Goal: Information Seeking & Learning: Check status

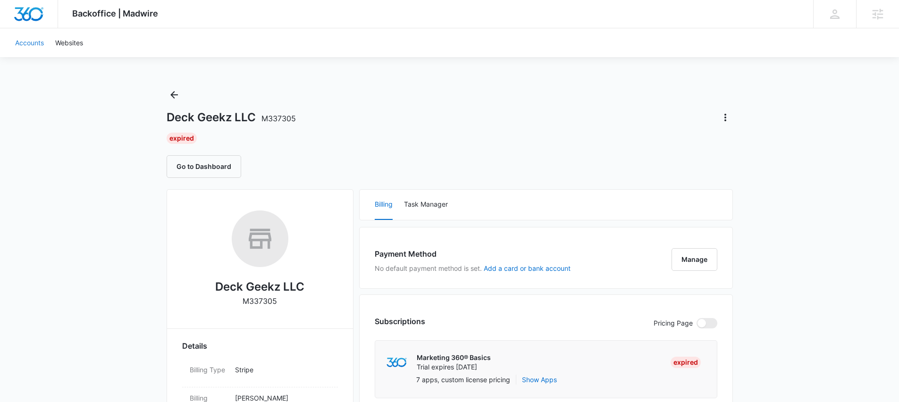
click at [33, 45] on link "Accounts" at bounding box center [29, 42] width 40 height 29
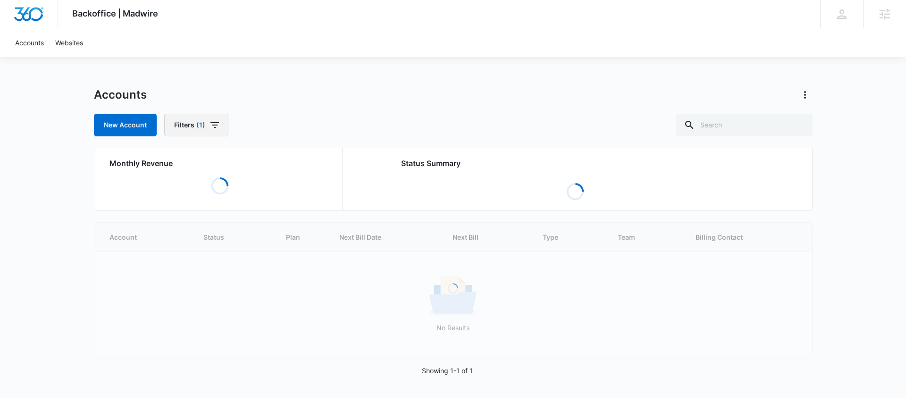
click at [218, 123] on icon "button" at bounding box center [214, 124] width 11 height 11
click at [213, 237] on p "Assigned Employees" at bounding box center [208, 233] width 64 height 10
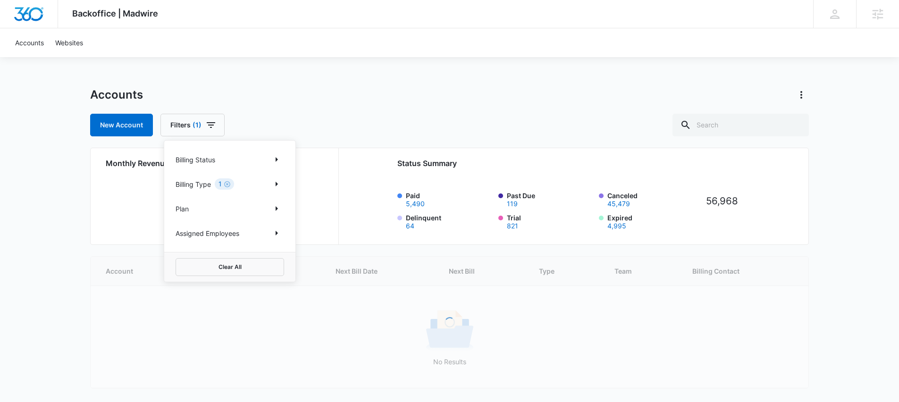
click at [263, 230] on div "Assigned Employees" at bounding box center [230, 233] width 109 height 15
click at [273, 231] on icon "Show Assigned Employees filters" at bounding box center [276, 233] width 11 height 11
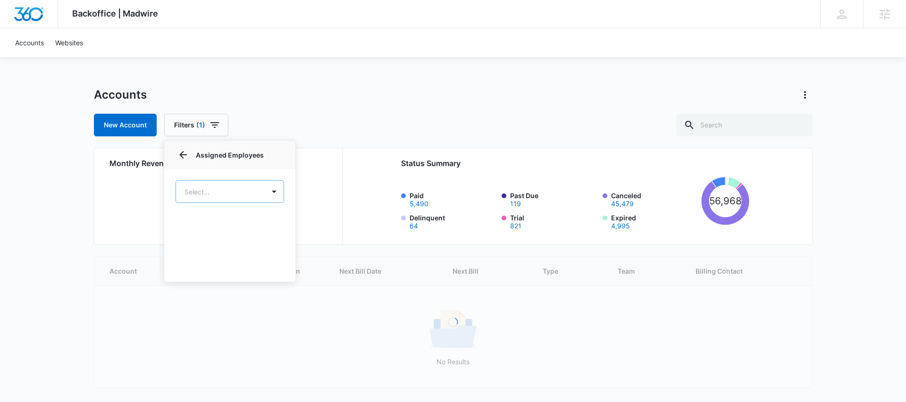
click at [214, 186] on body "Backoffice | Madwire Apps Settings TH [PERSON_NAME] [PERSON_NAME][EMAIL_ADDRESS…" at bounding box center [453, 216] width 906 height 432
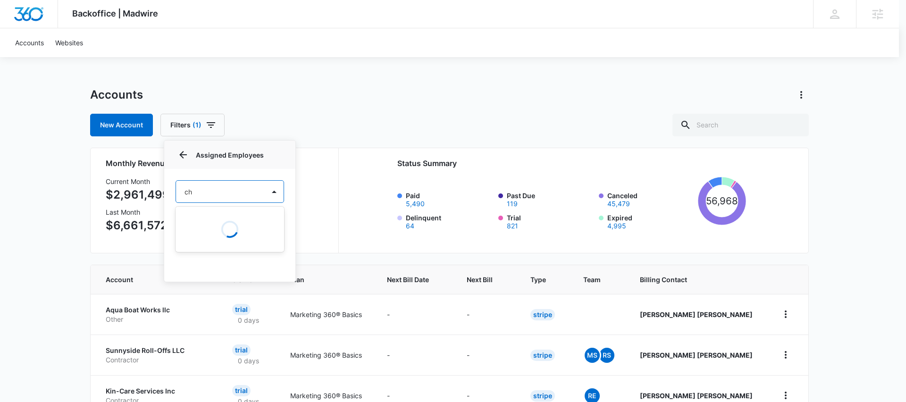
type input "c"
type input "[PERSON_NAME]"
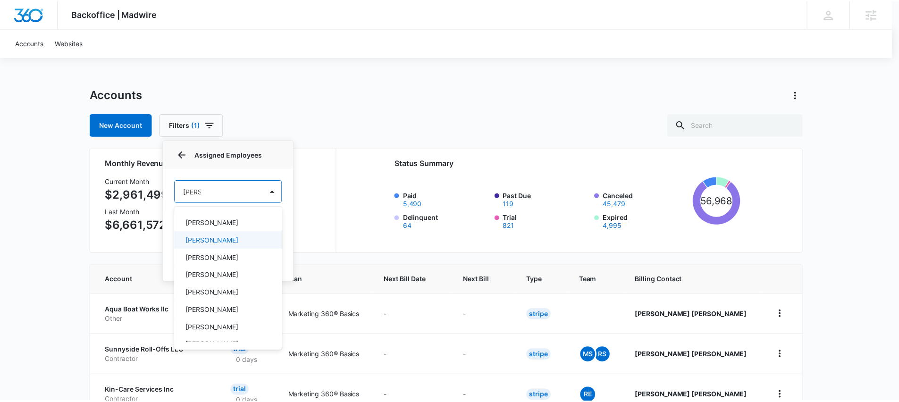
scroll to position [4, 0]
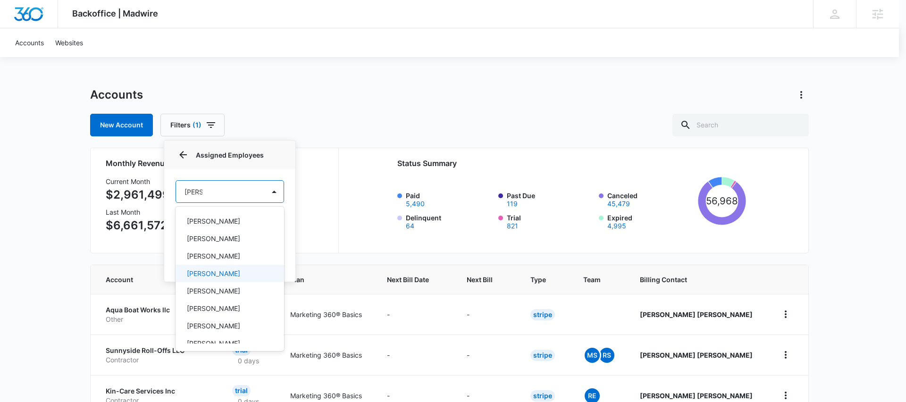
click at [208, 270] on p "[PERSON_NAME]" at bounding box center [213, 274] width 53 height 10
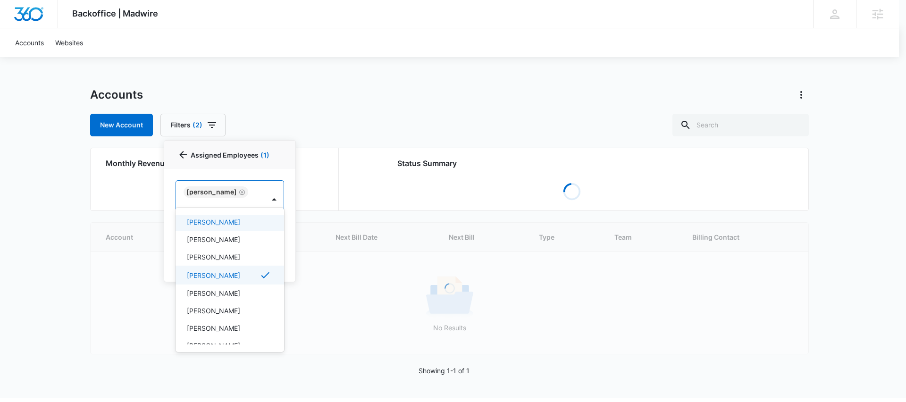
click at [341, 120] on div at bounding box center [453, 201] width 906 height 402
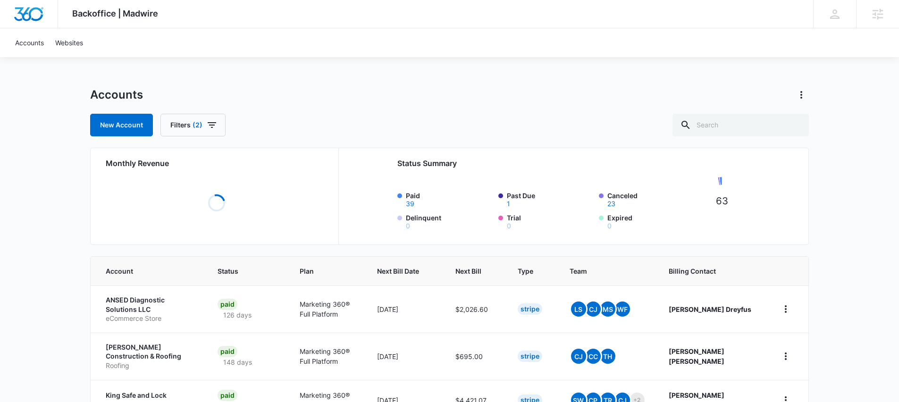
click at [284, 115] on div "New Account Filters (2)" at bounding box center [449, 125] width 719 height 23
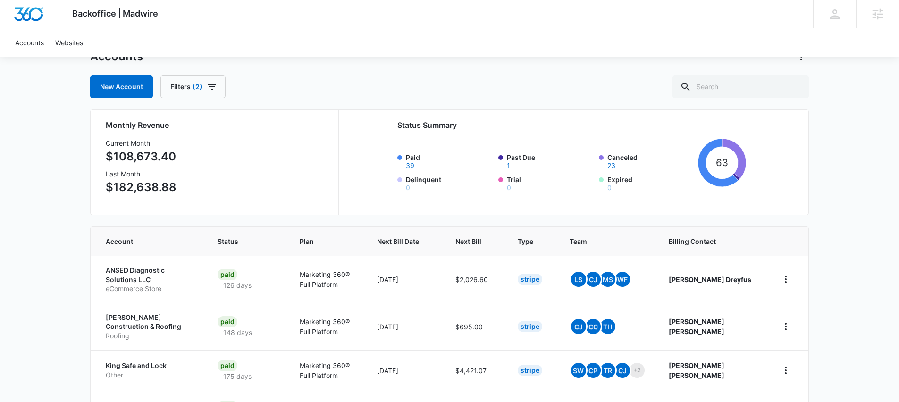
scroll to position [91, 0]
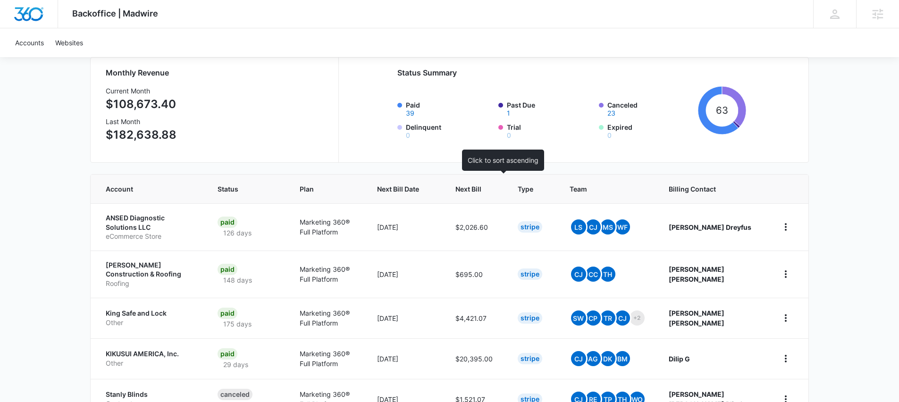
click at [481, 191] on span "Next Bill" at bounding box center [468, 189] width 26 height 10
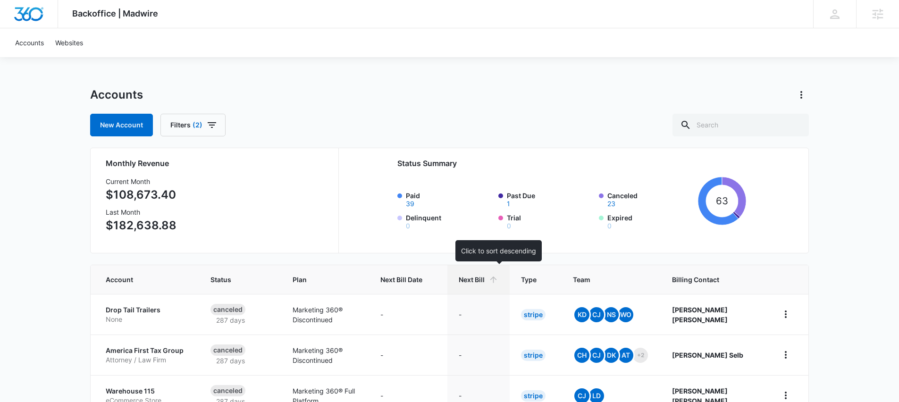
click at [485, 278] on span "Next Bill" at bounding box center [472, 280] width 26 height 10
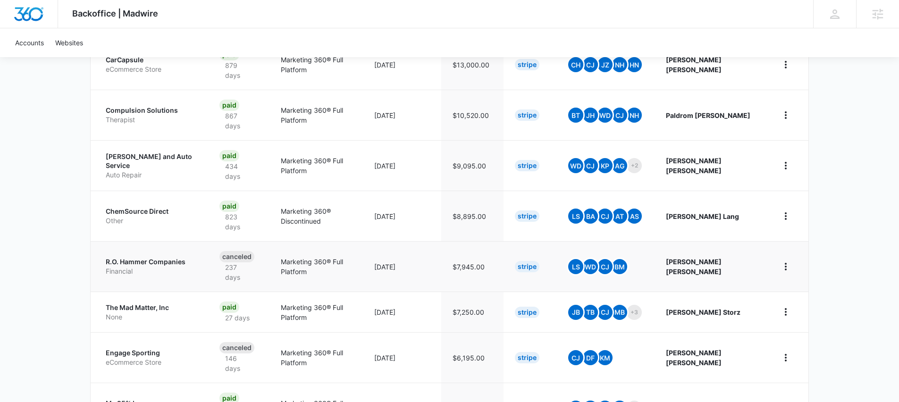
scroll to position [350, 0]
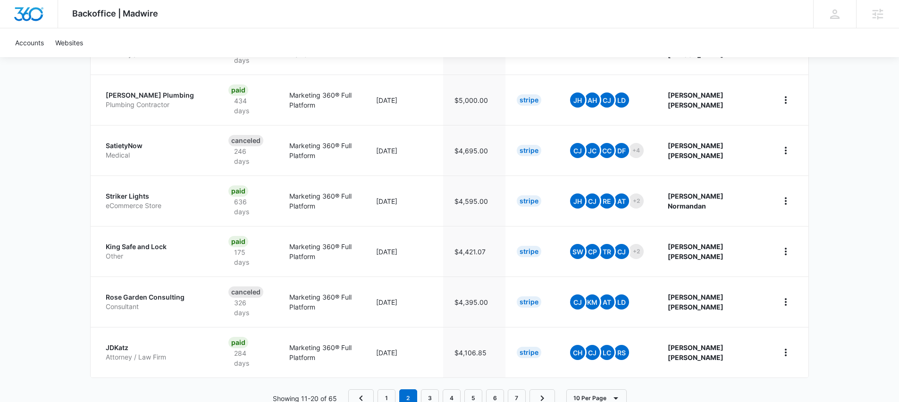
scroll to position [426, 0]
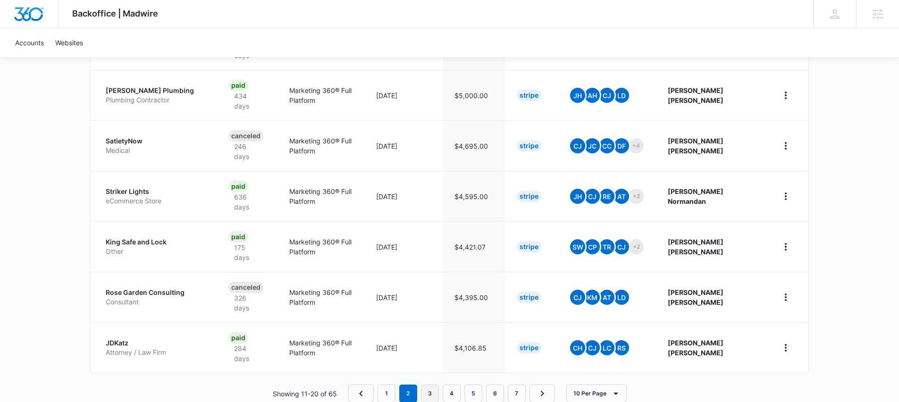
click at [433, 385] on link "3" at bounding box center [430, 394] width 18 height 18
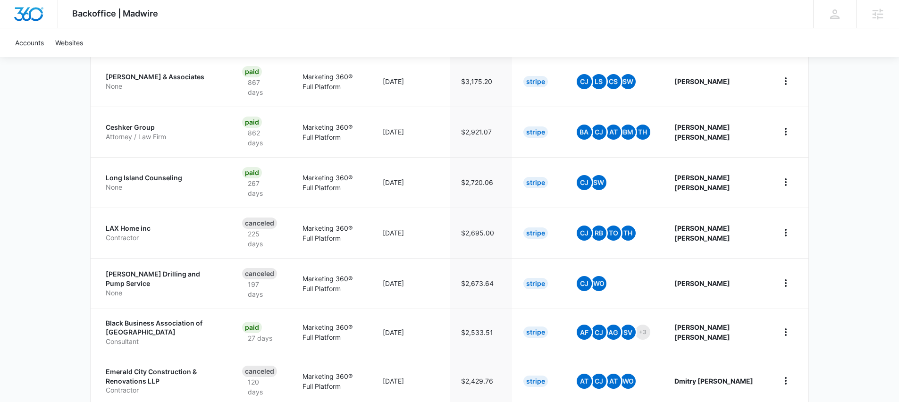
scroll to position [426, 0]
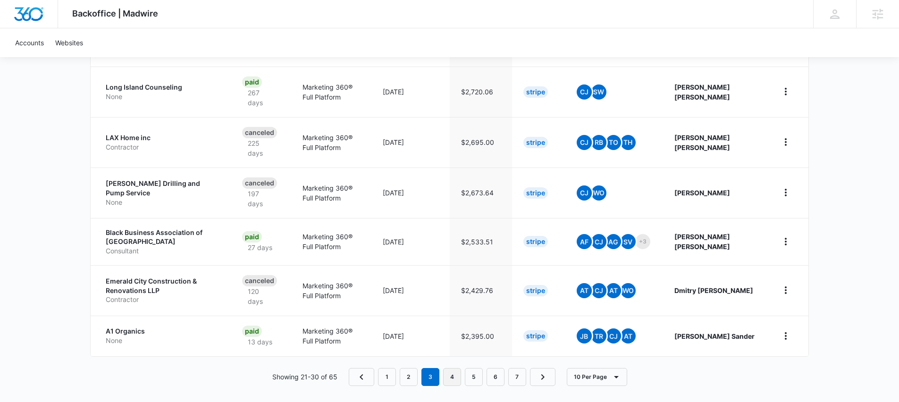
click at [455, 373] on link "4" at bounding box center [452, 377] width 18 height 18
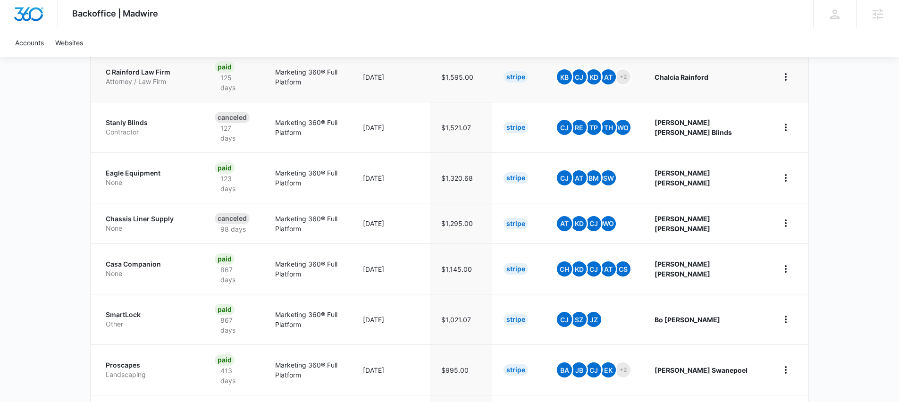
scroll to position [377, 0]
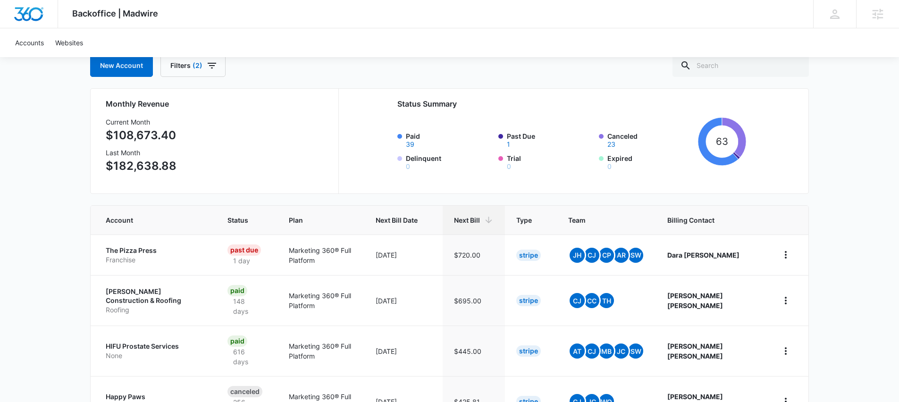
scroll to position [197, 0]
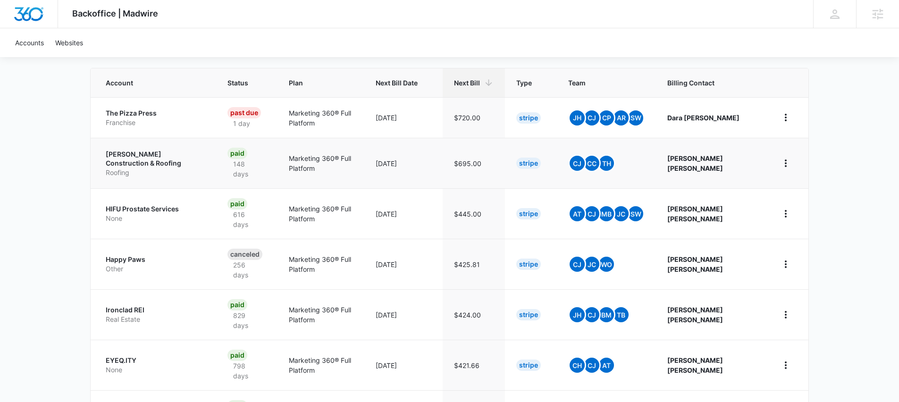
click at [354, 168] on p "Marketing 360® Full Platform" at bounding box center [321, 163] width 65 height 20
click at [202, 152] on p "[PERSON_NAME] Construction & Roofing" at bounding box center [155, 159] width 99 height 18
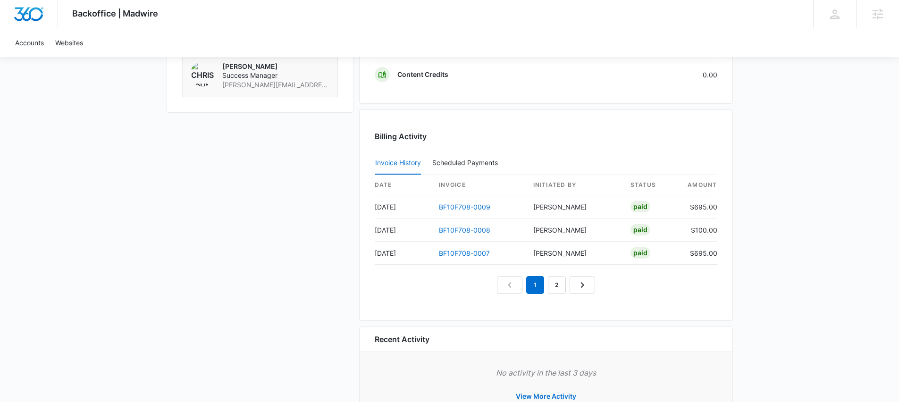
scroll to position [379, 0]
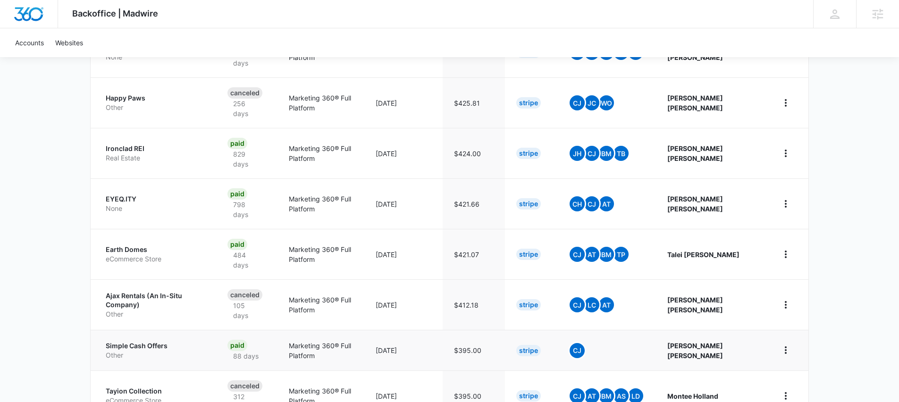
scroll to position [377, 0]
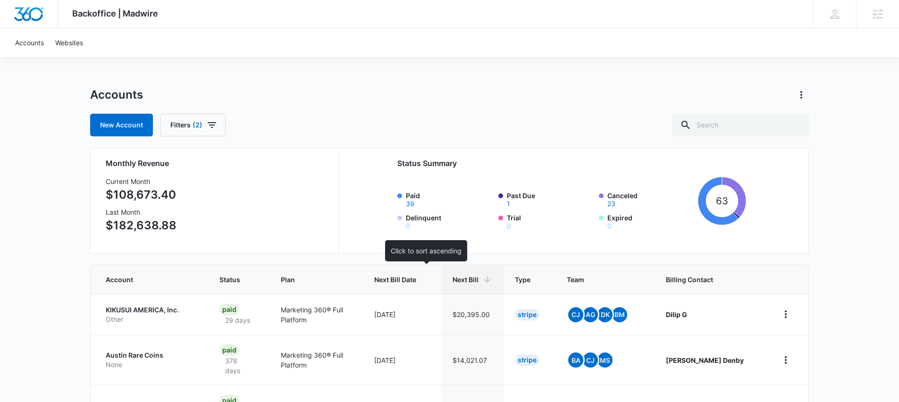
click at [415, 274] on th "Next Bill Date" at bounding box center [402, 279] width 78 height 29
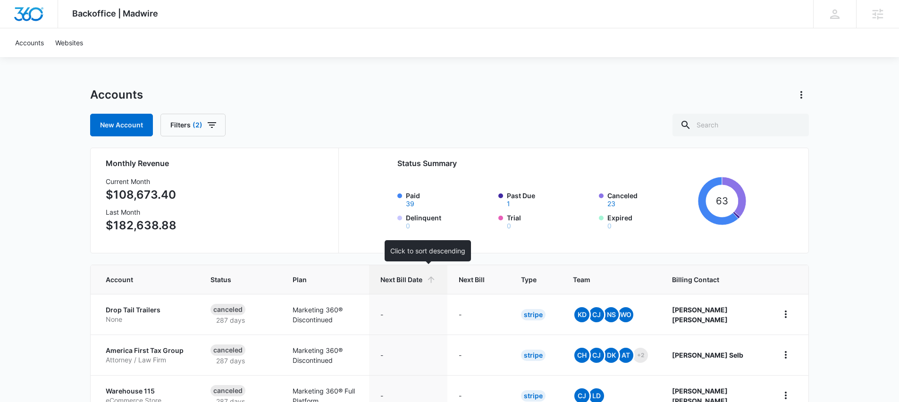
click at [418, 276] on span "Next Bill Date" at bounding box center [401, 280] width 42 height 10
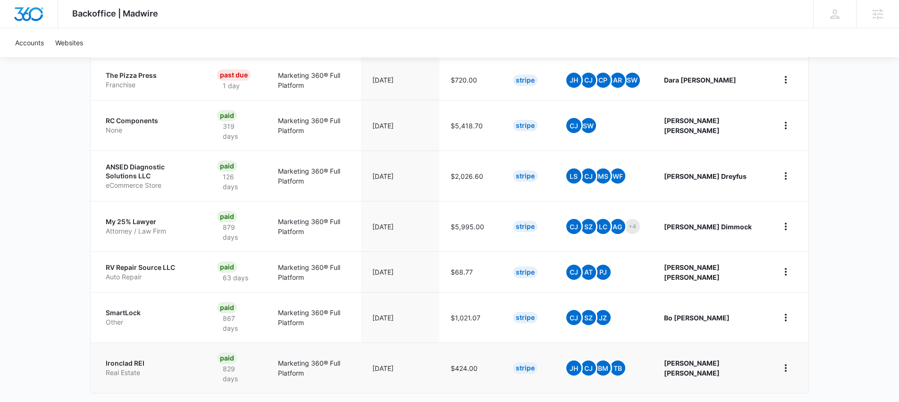
scroll to position [387, 0]
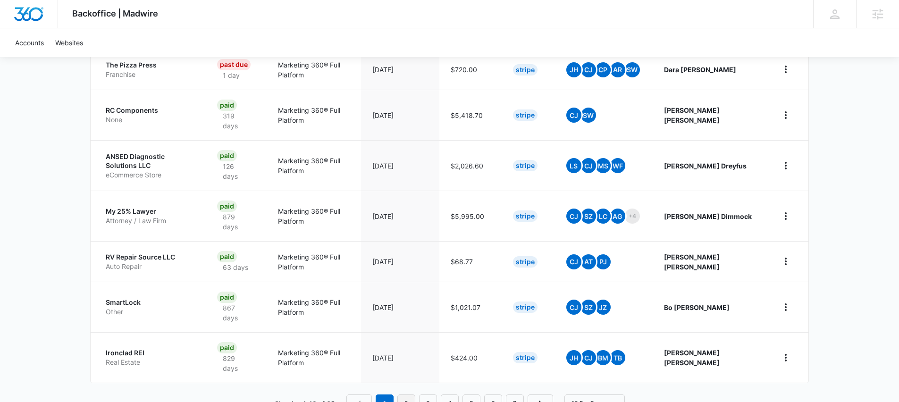
click at [409, 395] on link "2" at bounding box center [406, 404] width 18 height 18
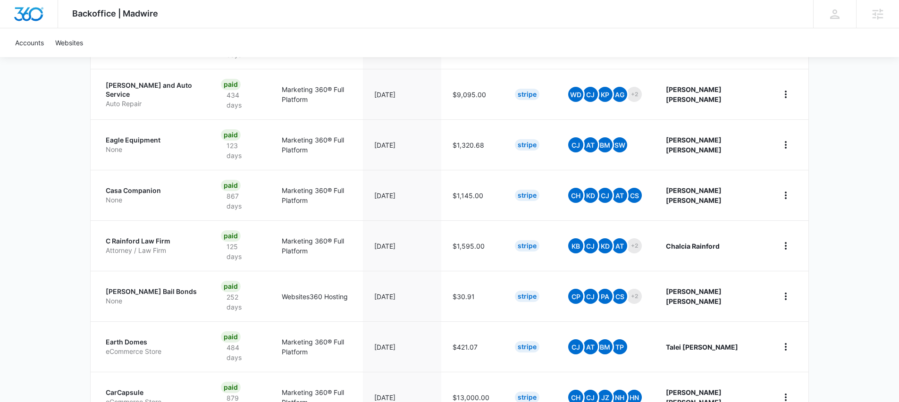
scroll to position [350, 0]
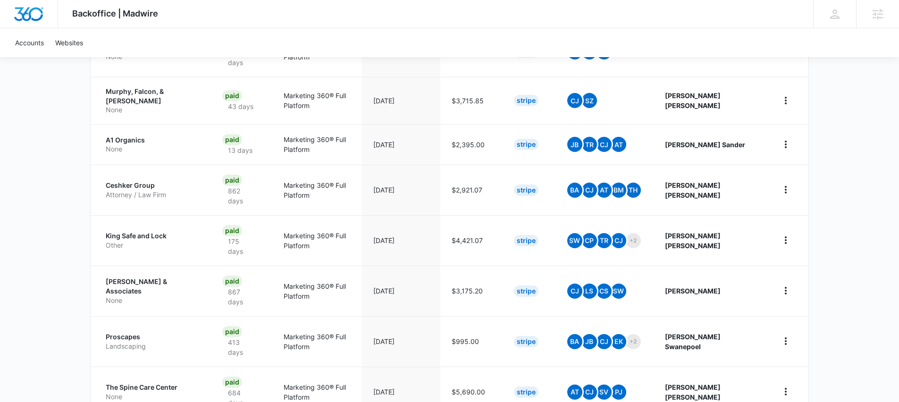
scroll to position [350, 0]
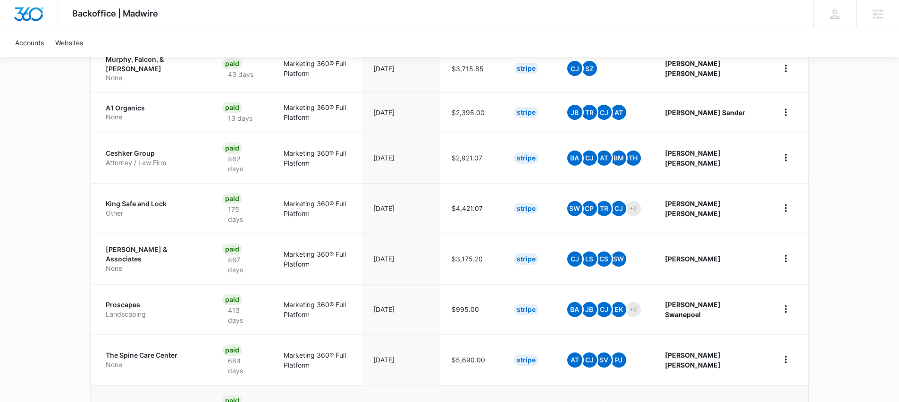
click at [135, 401] on p "Tax Law Offices" at bounding box center [153, 405] width 94 height 9
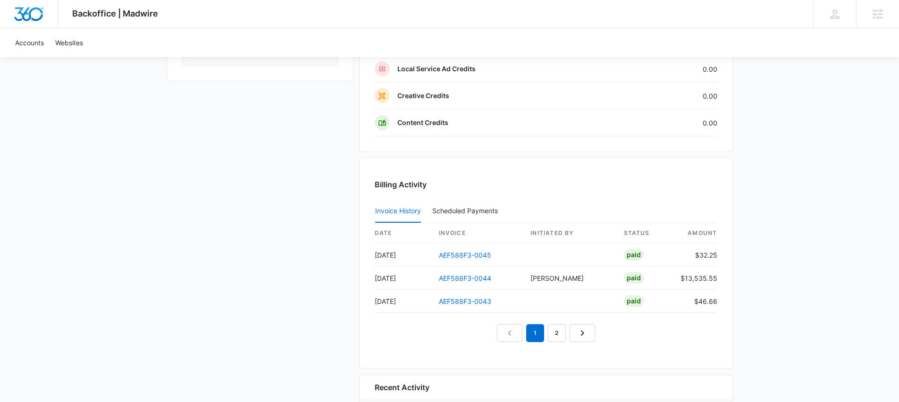
scroll to position [843, 0]
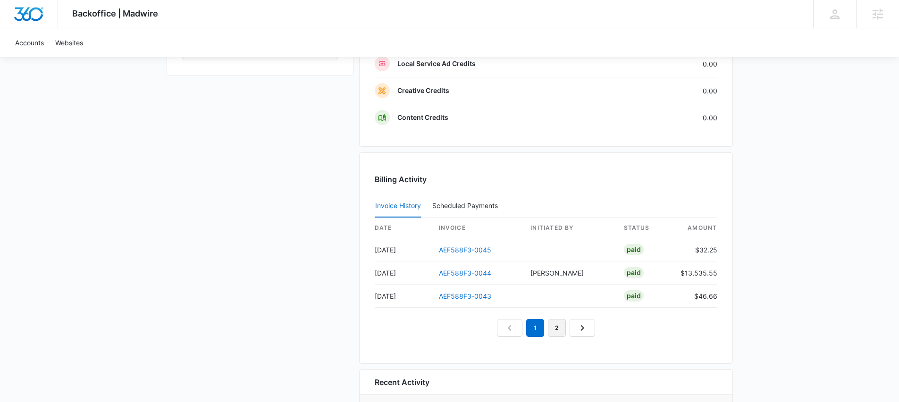
click at [558, 329] on link "2" at bounding box center [557, 328] width 18 height 18
click at [520, 327] on link "1" at bounding box center [524, 328] width 18 height 18
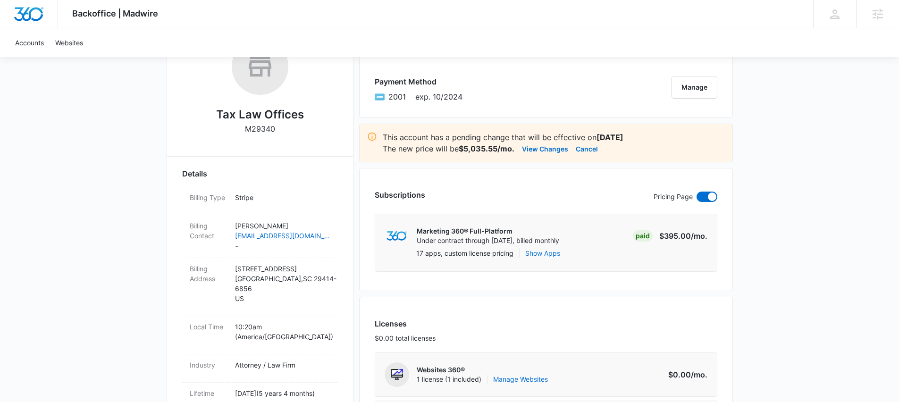
scroll to position [177, 0]
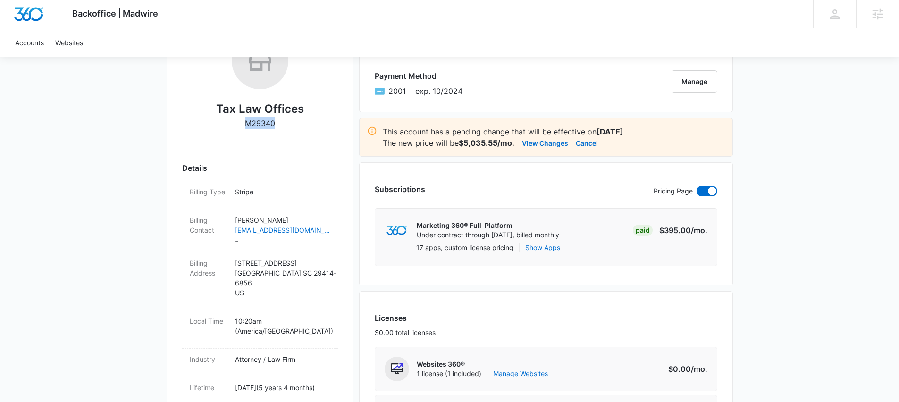
drag, startPoint x: 241, startPoint y: 120, endPoint x: 276, endPoint y: 124, distance: 34.7
click at [276, 124] on div "Tax Law Offices M29340" at bounding box center [260, 84] width 156 height 103
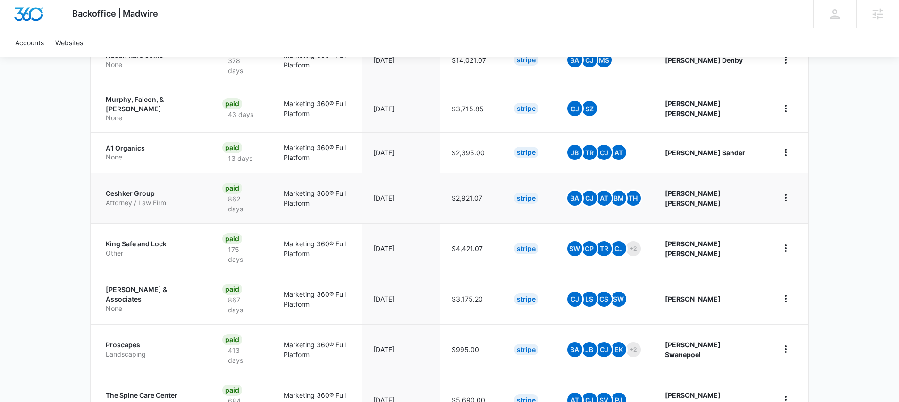
scroll to position [350, 0]
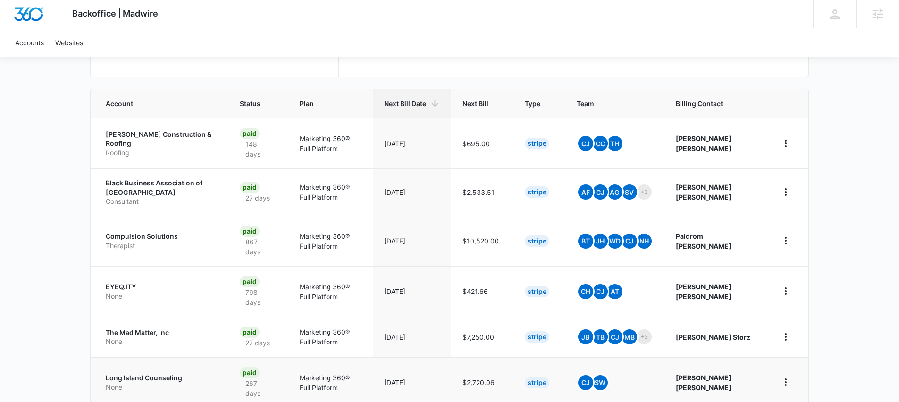
scroll to position [349, 0]
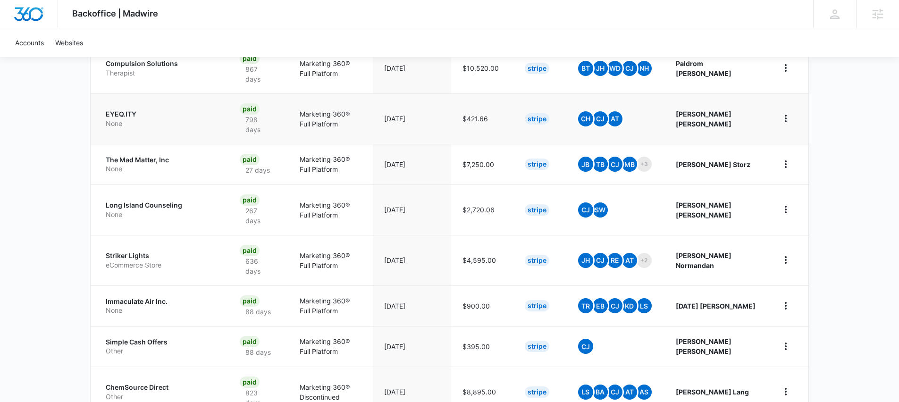
click at [171, 119] on p "None" at bounding box center [161, 123] width 111 height 9
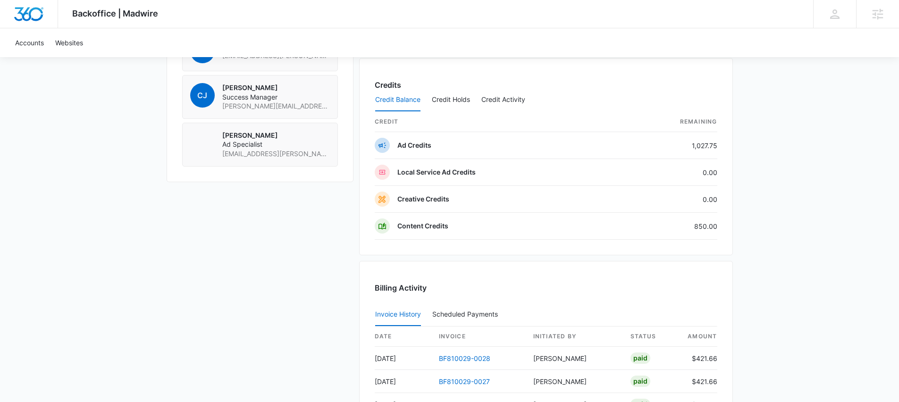
scroll to position [812, 0]
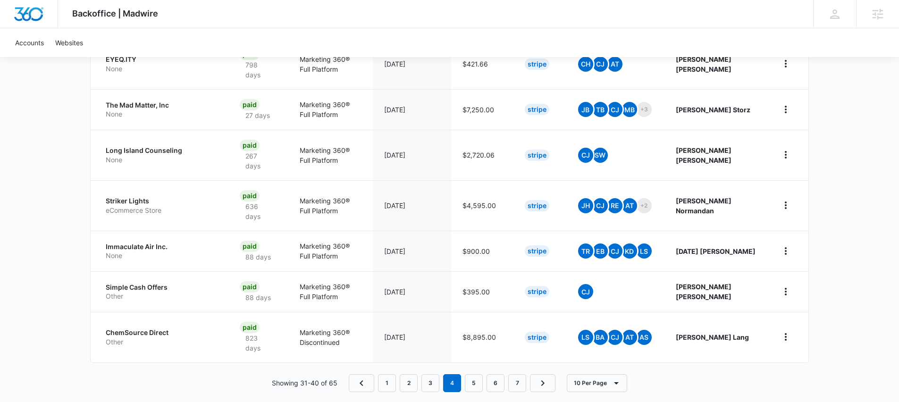
scroll to position [416, 0]
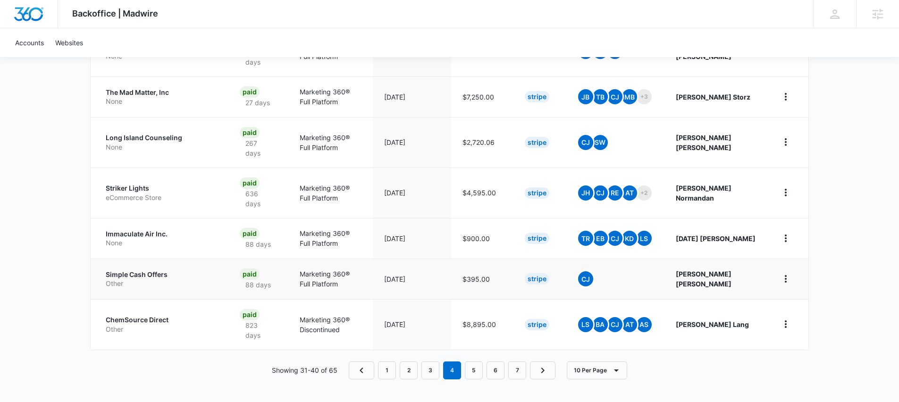
click at [157, 276] on p "Simple Cash Offers" at bounding box center [161, 274] width 111 height 9
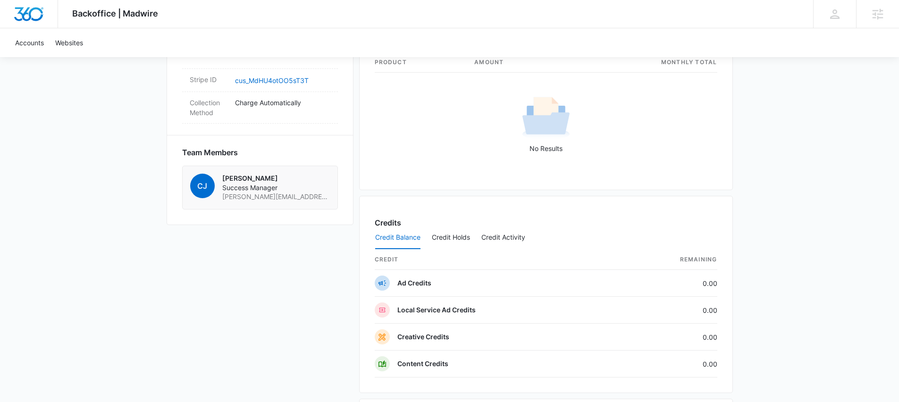
scroll to position [520, 0]
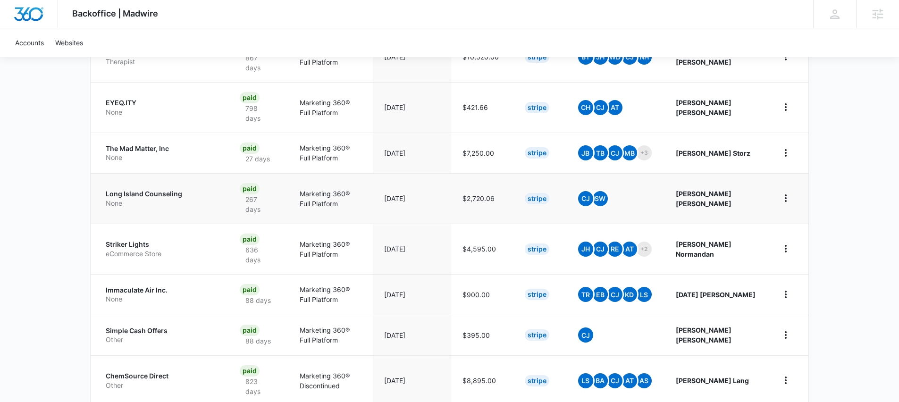
scroll to position [416, 0]
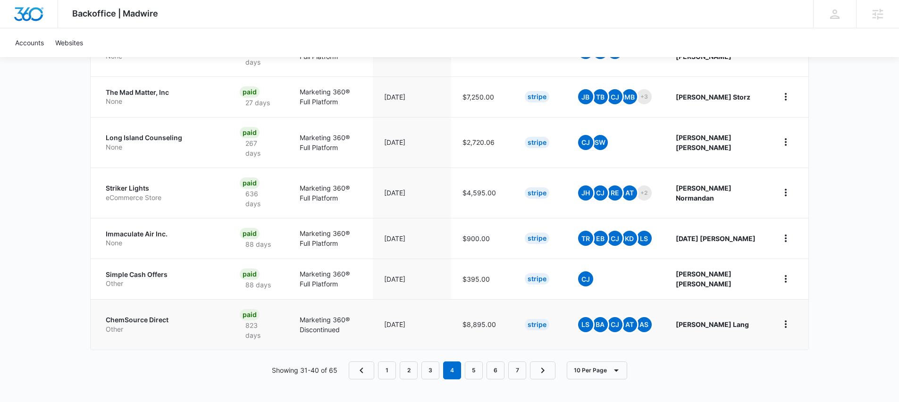
click at [160, 318] on p "ChemSource Direct" at bounding box center [161, 319] width 111 height 9
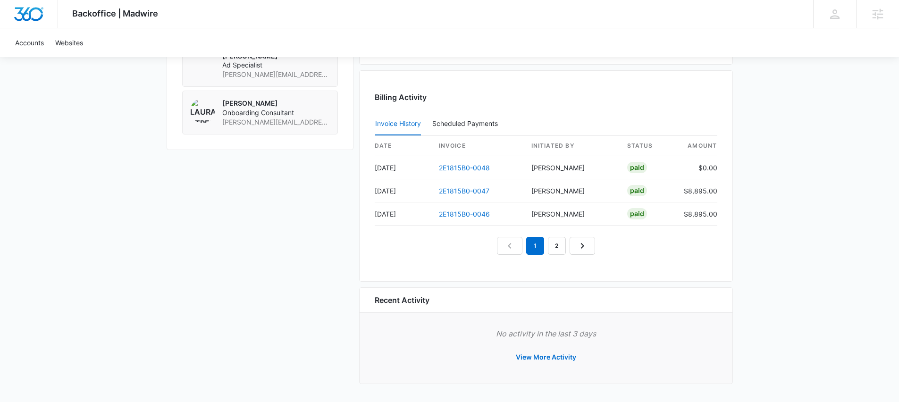
scroll to position [649, 0]
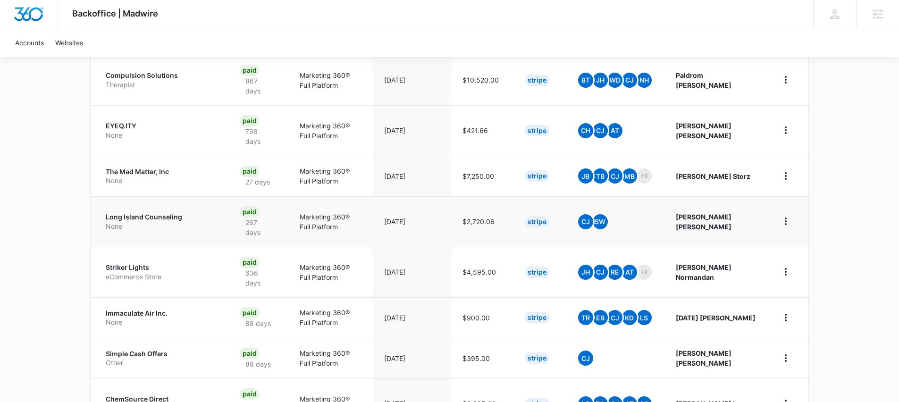
scroll to position [416, 0]
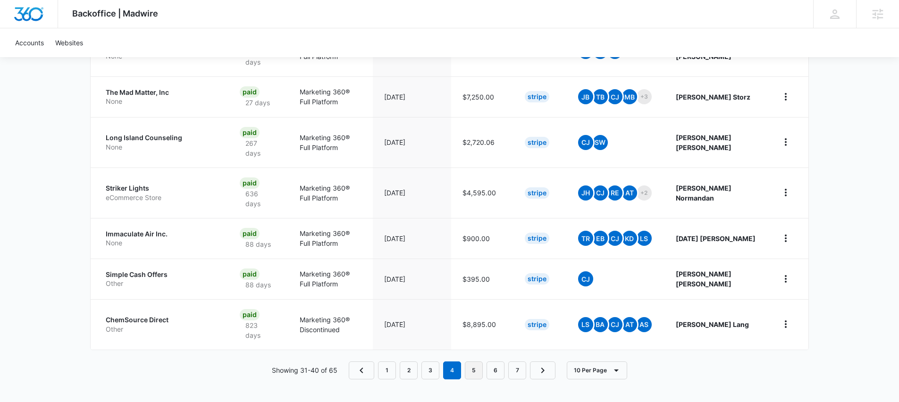
click at [472, 370] on link "5" at bounding box center [474, 371] width 18 height 18
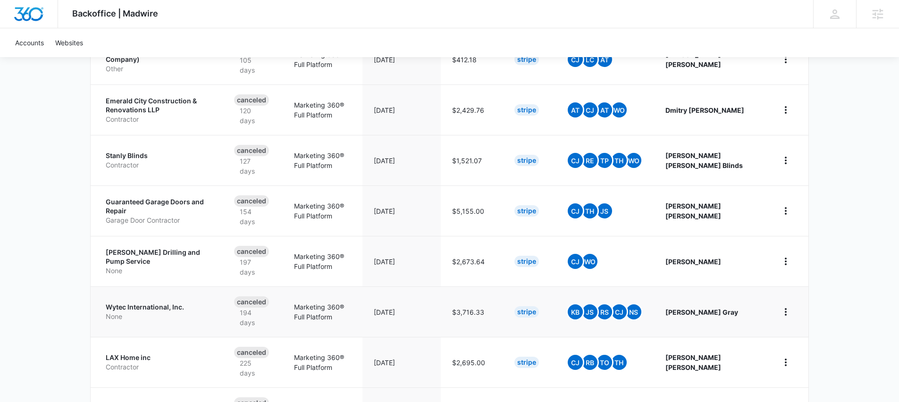
scroll to position [430, 0]
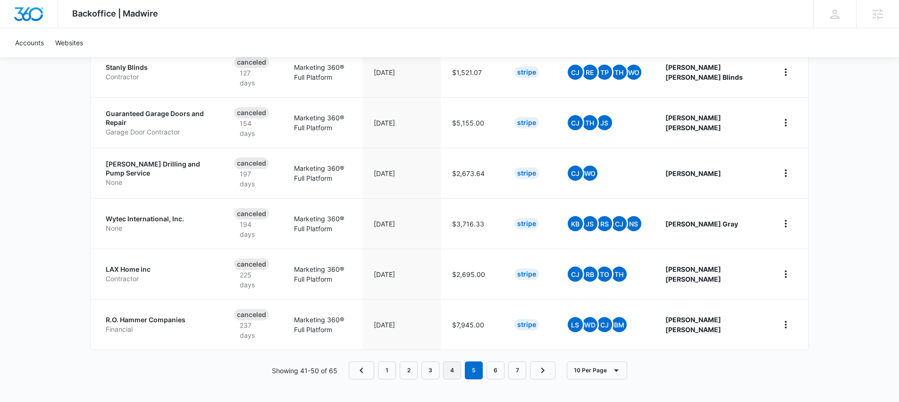
click at [449, 371] on link "4" at bounding box center [452, 371] width 18 height 18
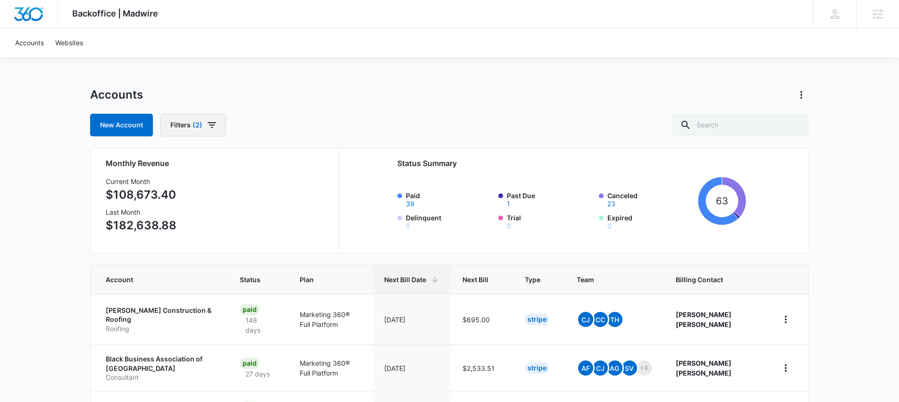
click at [206, 124] on icon "button" at bounding box center [211, 124] width 11 height 11
click at [273, 234] on icon "Show Assigned Employees filters" at bounding box center [273, 233] width 2 height 5
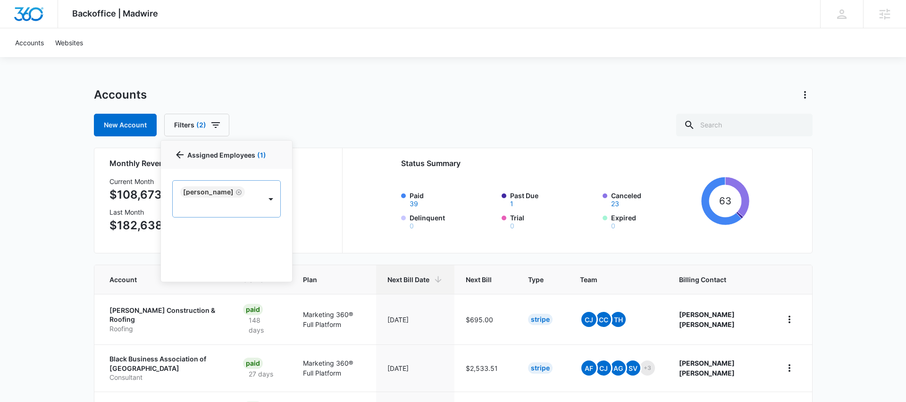
click at [236, 191] on body "Backoffice | Madwire Apps Settings TH [PERSON_NAME] [PERSON_NAME][EMAIL_ADDRESS…" at bounding box center [453, 409] width 906 height 818
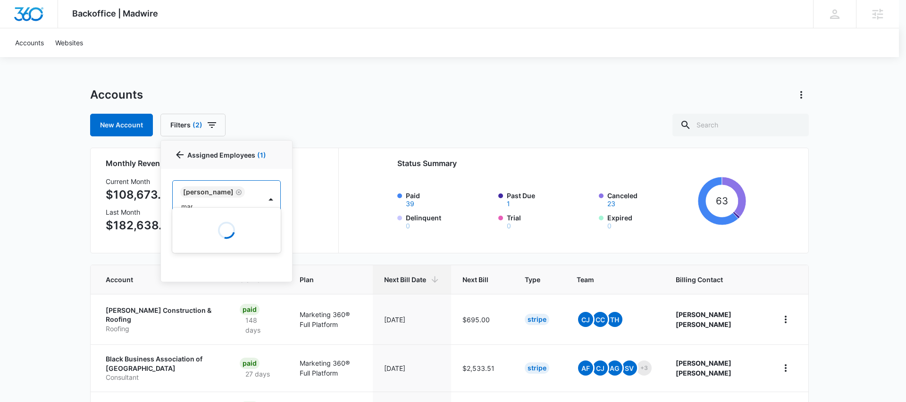
type input "[PERSON_NAME]"
click at [206, 236] on p "[PERSON_NAME]" at bounding box center [210, 240] width 53 height 10
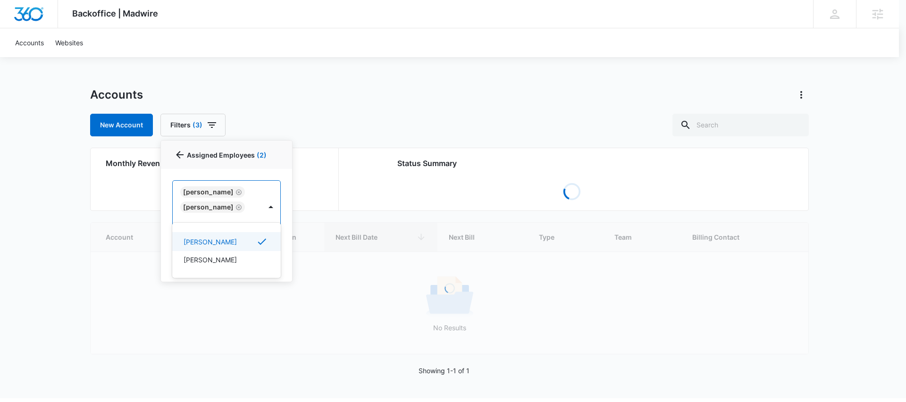
click at [330, 116] on div at bounding box center [453, 201] width 906 height 402
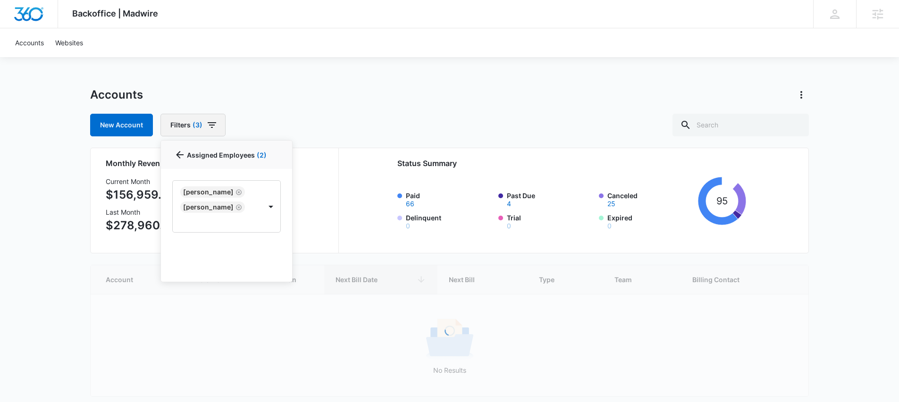
click at [211, 122] on icon "button" at bounding box center [211, 124] width 11 height 11
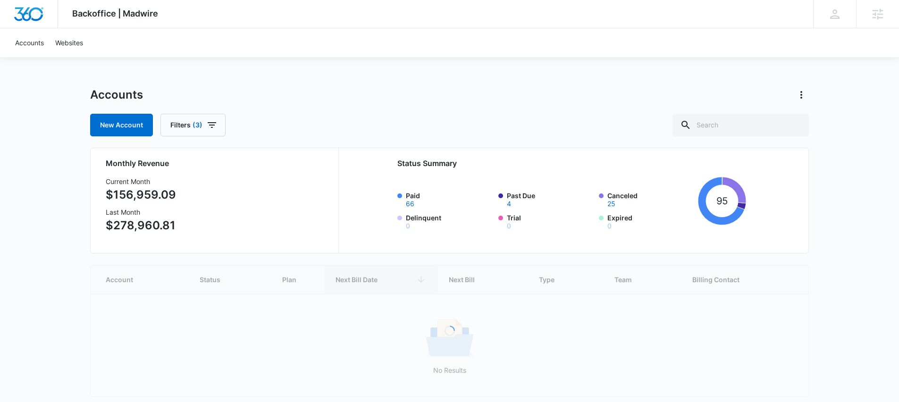
click at [278, 98] on div "Accounts" at bounding box center [449, 94] width 719 height 15
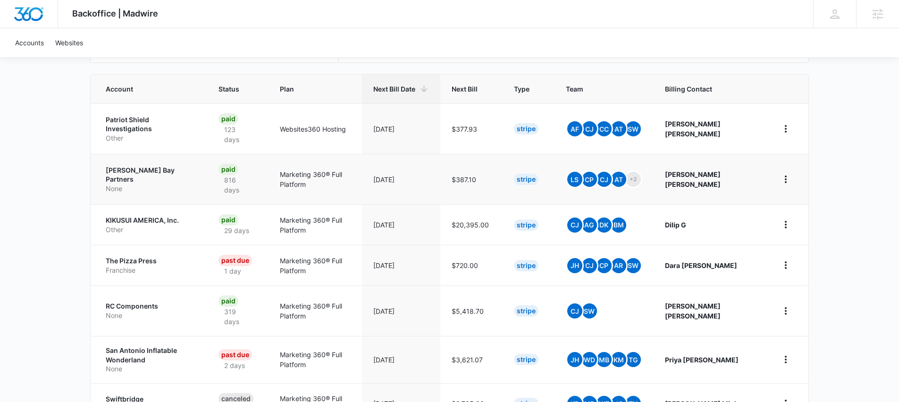
scroll to position [185, 0]
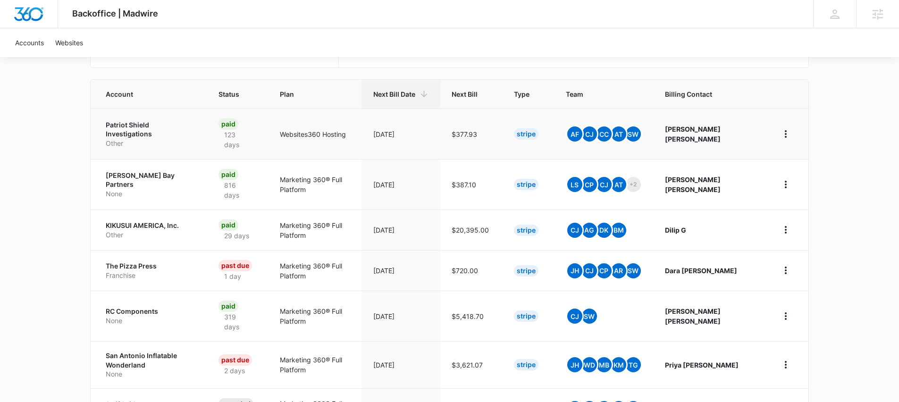
click at [167, 127] on p "Patriot Shield Investigations" at bounding box center [151, 129] width 90 height 18
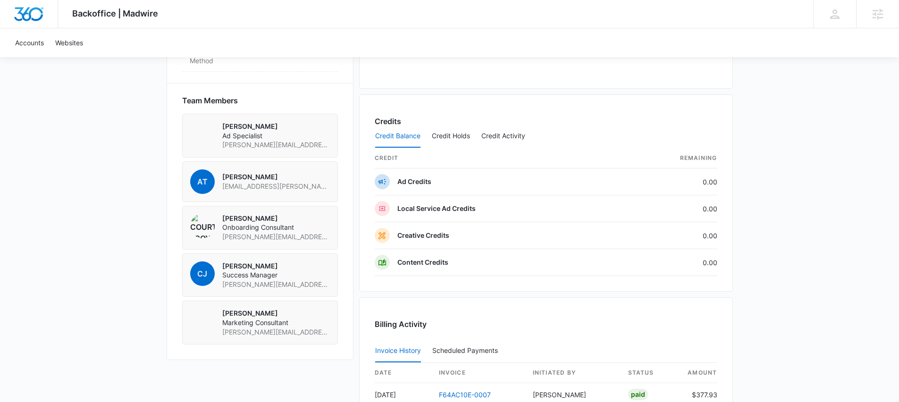
scroll to position [847, 0]
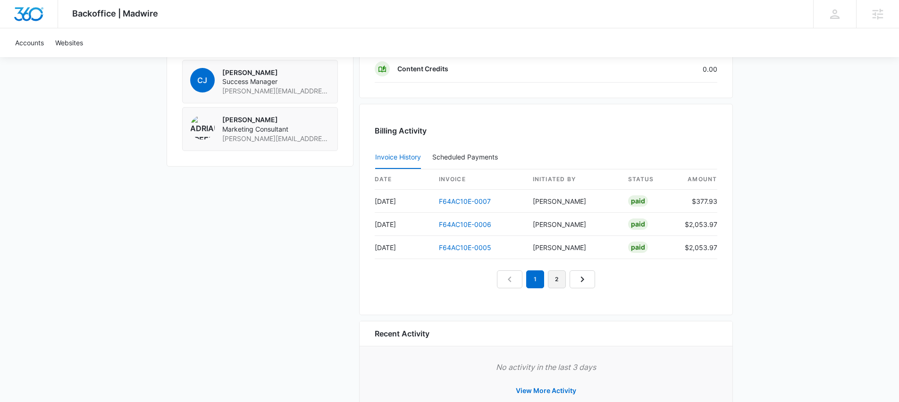
click at [559, 286] on link "2" at bounding box center [557, 279] width 18 height 18
click at [567, 279] on link "3" at bounding box center [568, 279] width 18 height 18
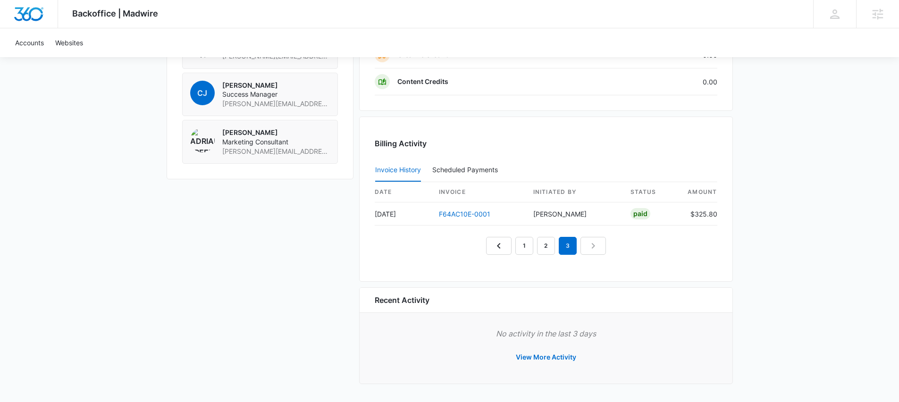
scroll to position [834, 0]
click at [544, 256] on div "Billing Activity Invoice History Scheduled Payments 0 date invoice Initiated By…" at bounding box center [546, 199] width 374 height 165
click at [545, 250] on link "2" at bounding box center [546, 246] width 18 height 18
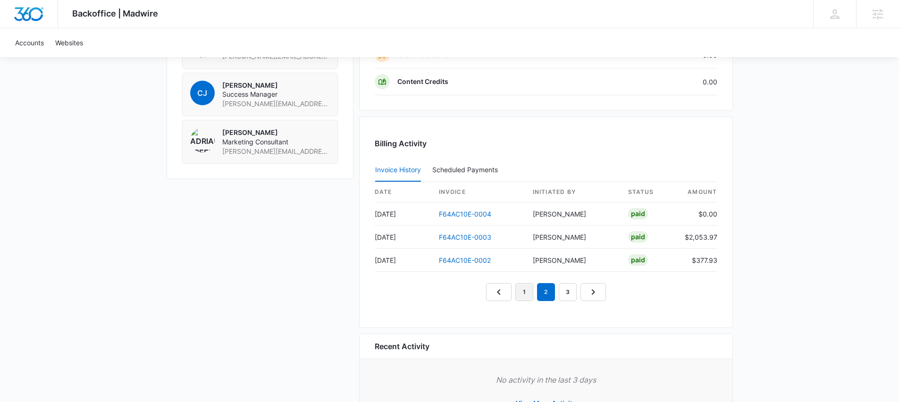
click at [517, 294] on link "1" at bounding box center [524, 292] width 18 height 18
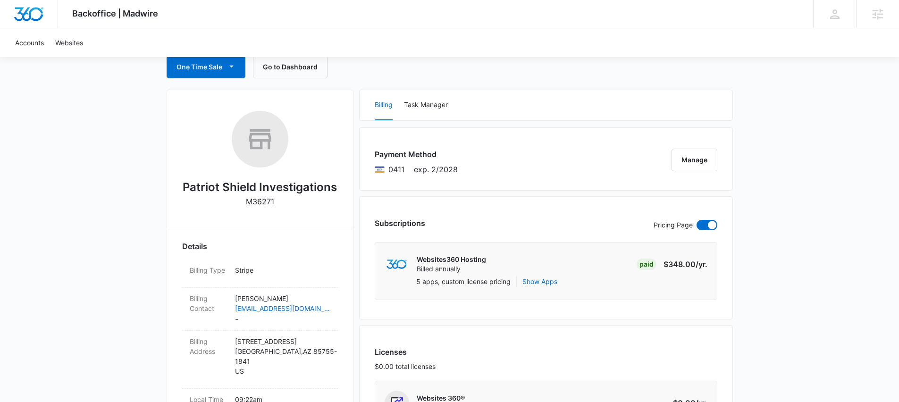
scroll to position [0, 0]
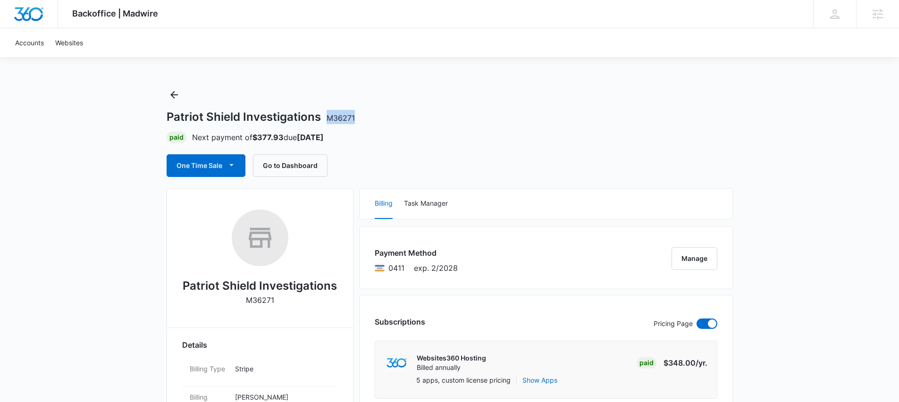
drag, startPoint x: 363, startPoint y: 118, endPoint x: 327, endPoint y: 117, distance: 36.9
click at [327, 117] on div "Patriot Shield Investigations M36271" at bounding box center [450, 117] width 566 height 14
copy span "M36271"
click at [379, 132] on div "Paid Next payment of $377.93 due [DATE]" at bounding box center [450, 137] width 566 height 11
drag, startPoint x: 364, startPoint y: 119, endPoint x: 328, endPoint y: 118, distance: 36.9
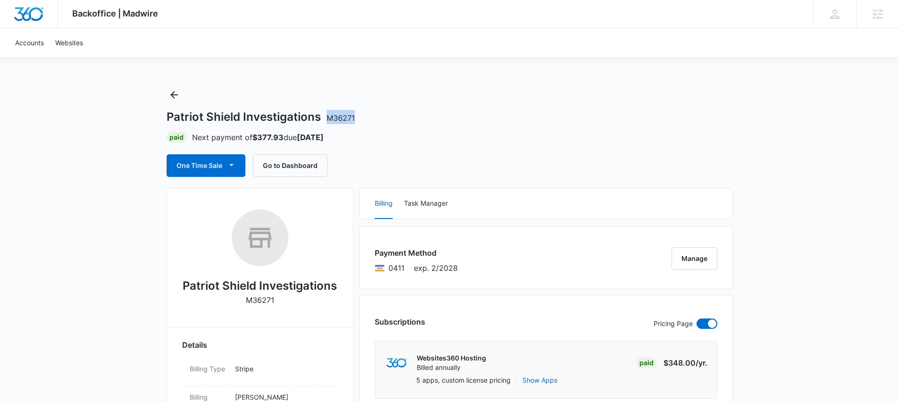
click at [328, 118] on div "Patriot Shield Investigations M36271" at bounding box center [450, 117] width 566 height 14
copy span "M36271"
click at [240, 33] on div "Accounts Websites" at bounding box center [449, 42] width 880 height 29
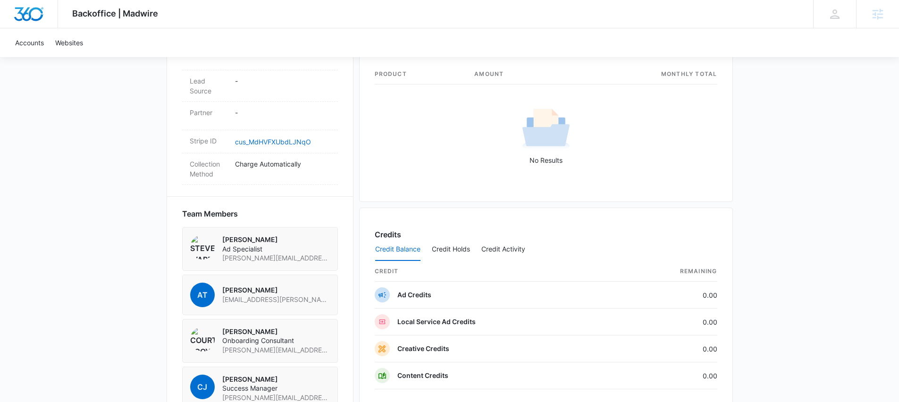
scroll to position [332, 0]
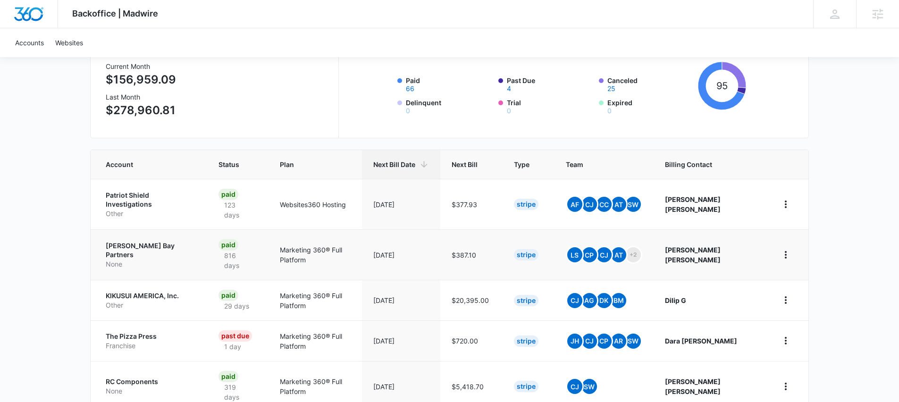
scroll to position [122, 0]
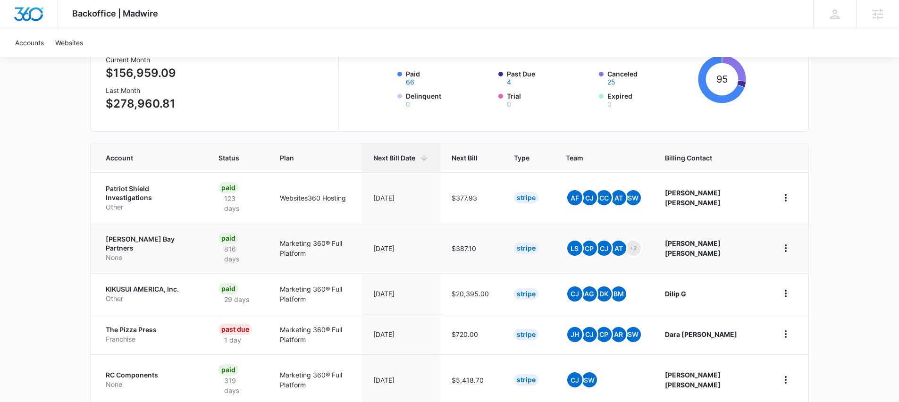
click at [154, 235] on p "[PERSON_NAME] Bay Partners" at bounding box center [151, 244] width 90 height 18
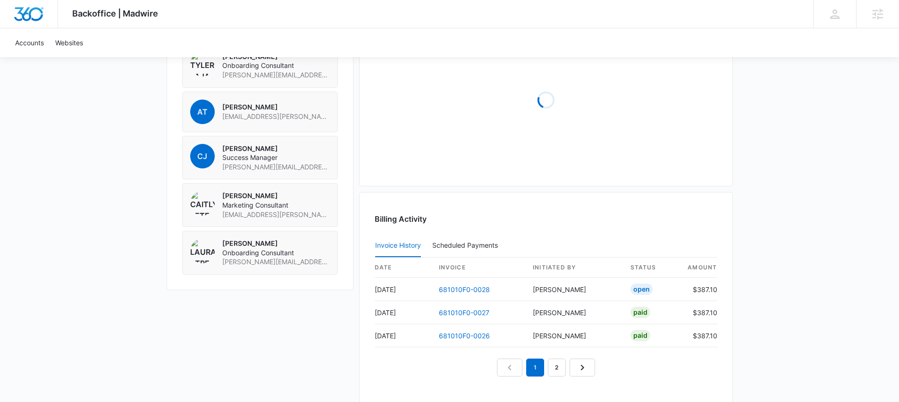
scroll to position [888, 0]
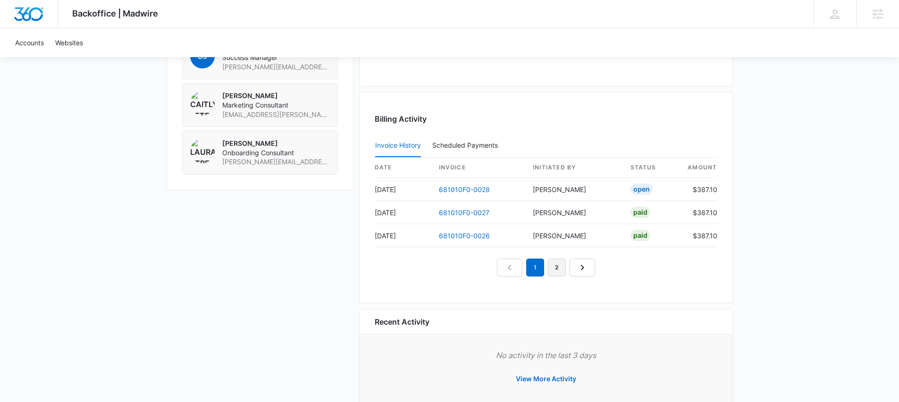
click at [554, 271] on link "2" at bounding box center [557, 268] width 18 height 18
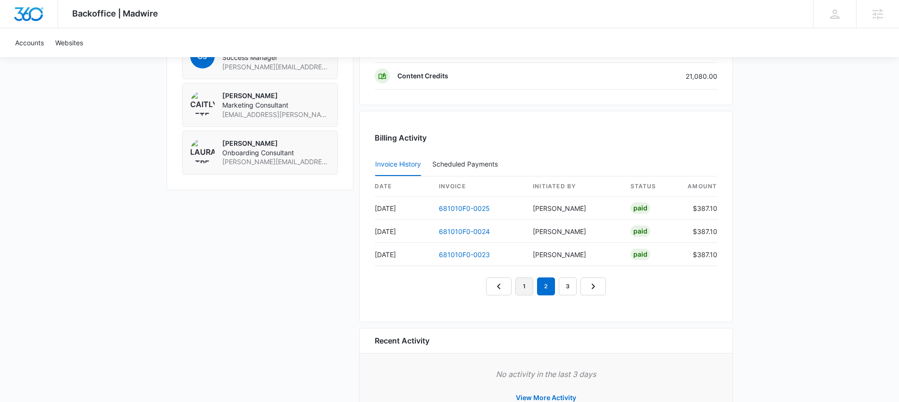
click at [530, 282] on link "1" at bounding box center [524, 287] width 18 height 18
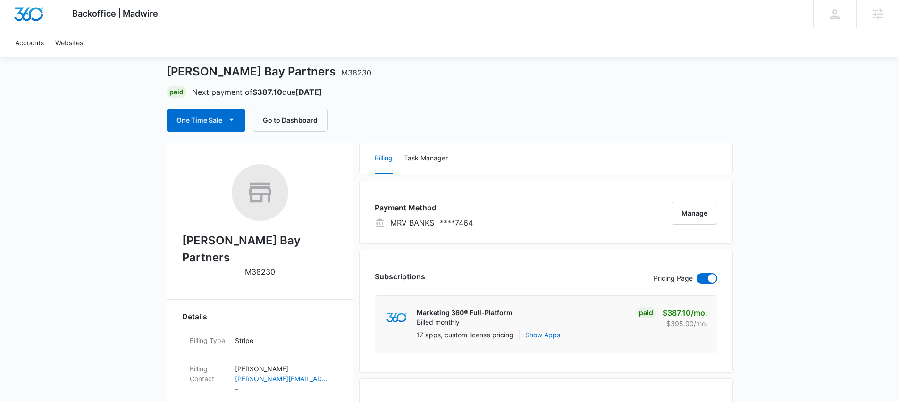
scroll to position [0, 0]
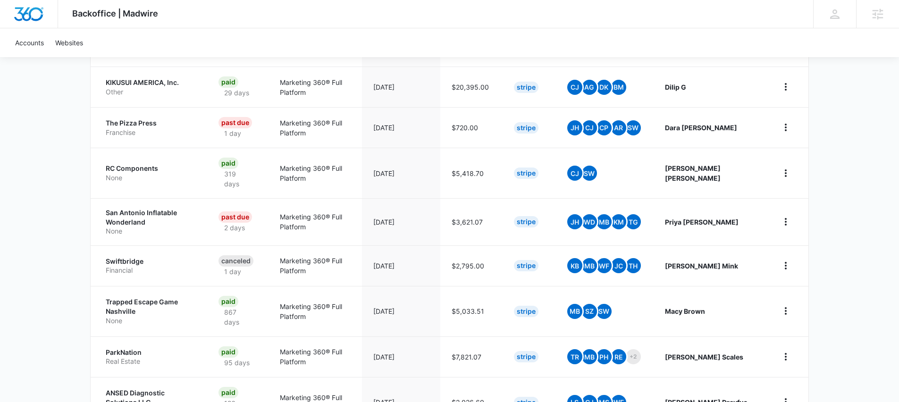
scroll to position [367, 0]
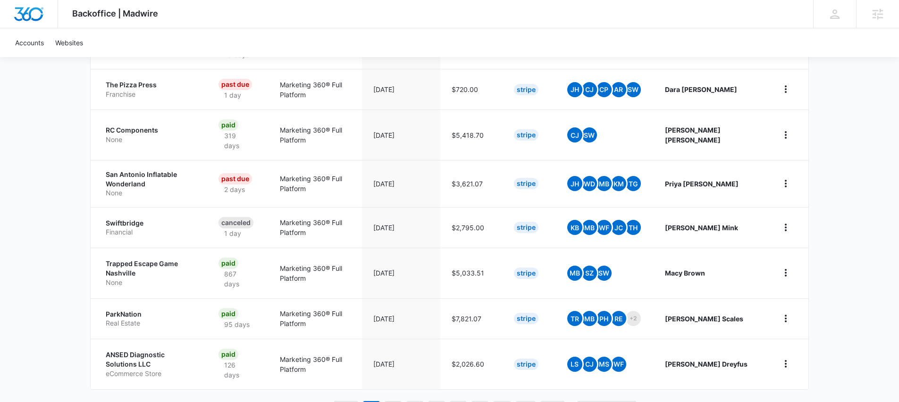
click at [398, 401] on link "2" at bounding box center [393, 410] width 18 height 18
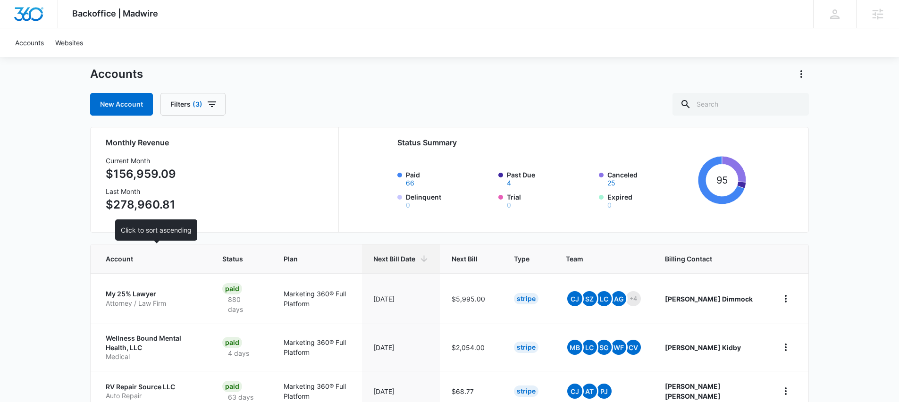
scroll to position [201, 0]
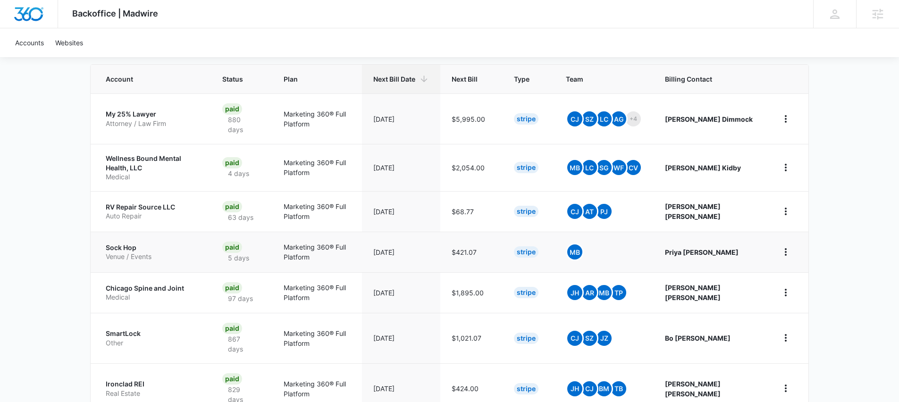
click at [112, 250] on p "Sock Hop" at bounding box center [153, 247] width 94 height 9
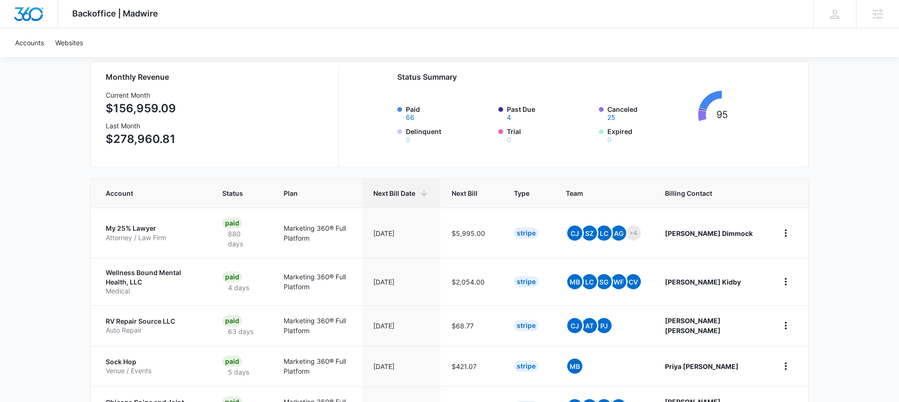
scroll to position [106, 0]
